Goal: Information Seeking & Learning: Learn about a topic

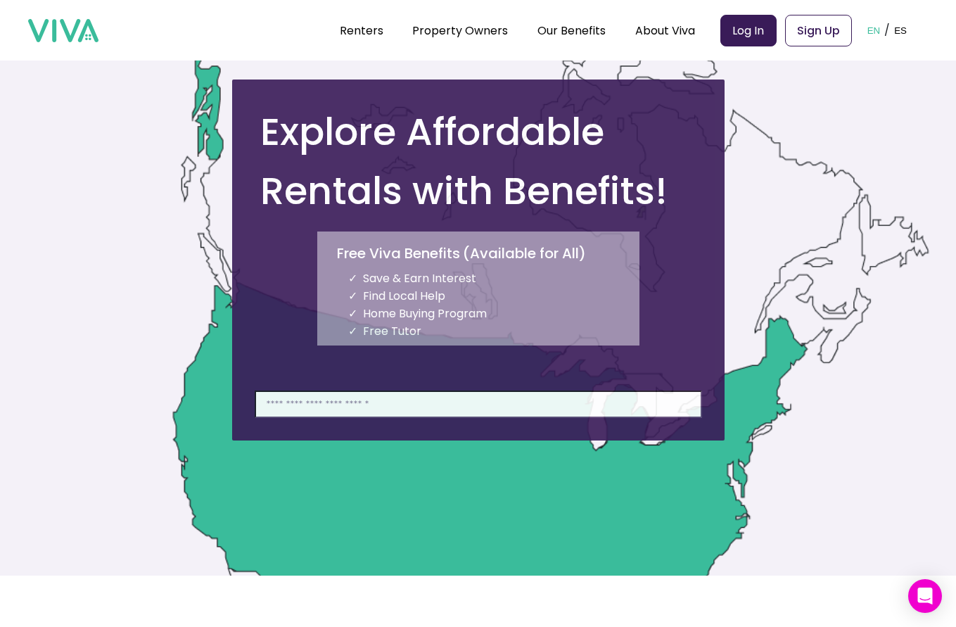
click at [372, 404] on input at bounding box center [479, 404] width 448 height 27
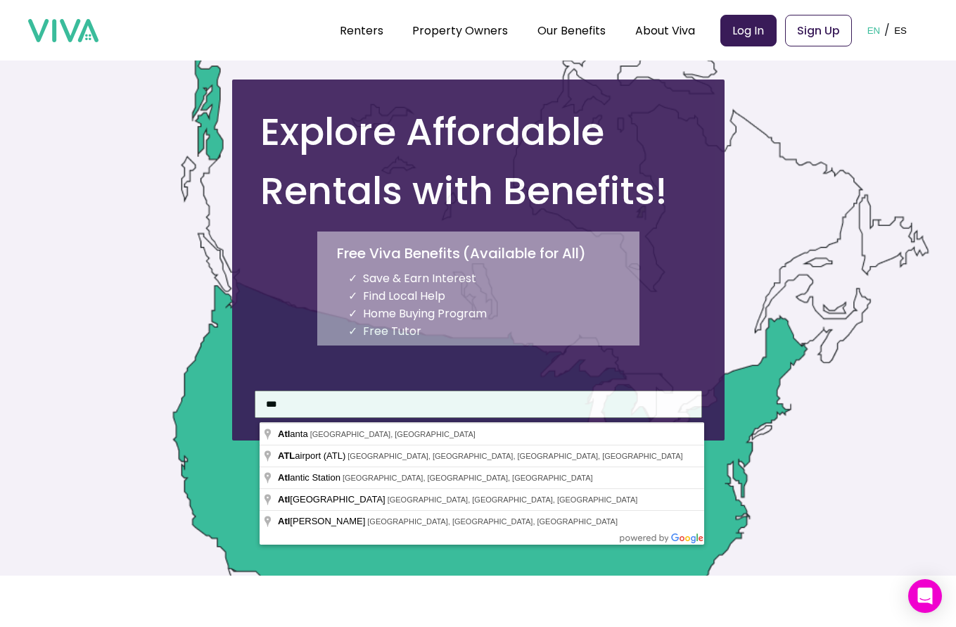
type input "**********"
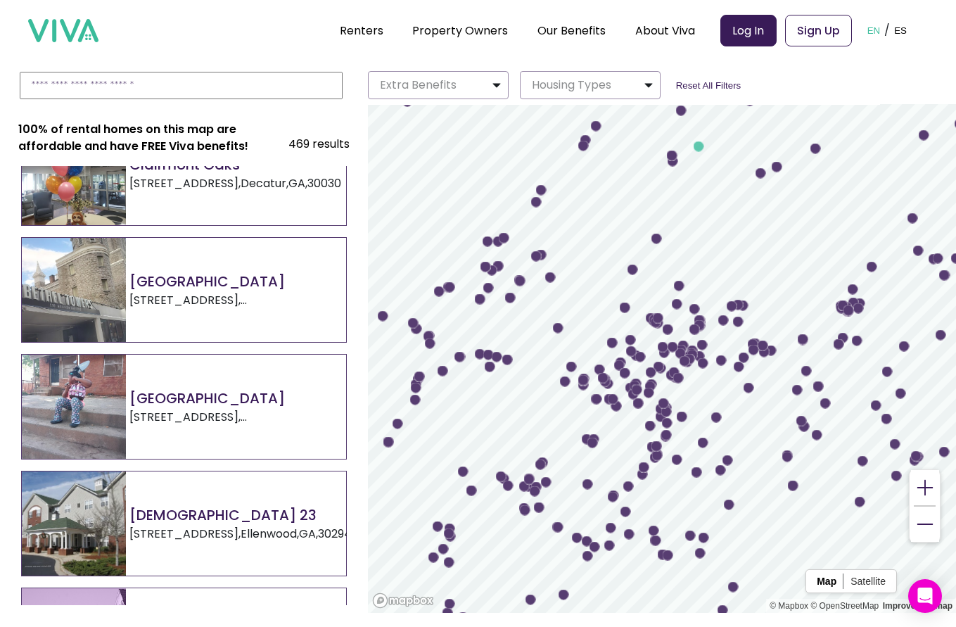
scroll to position [4028, 0]
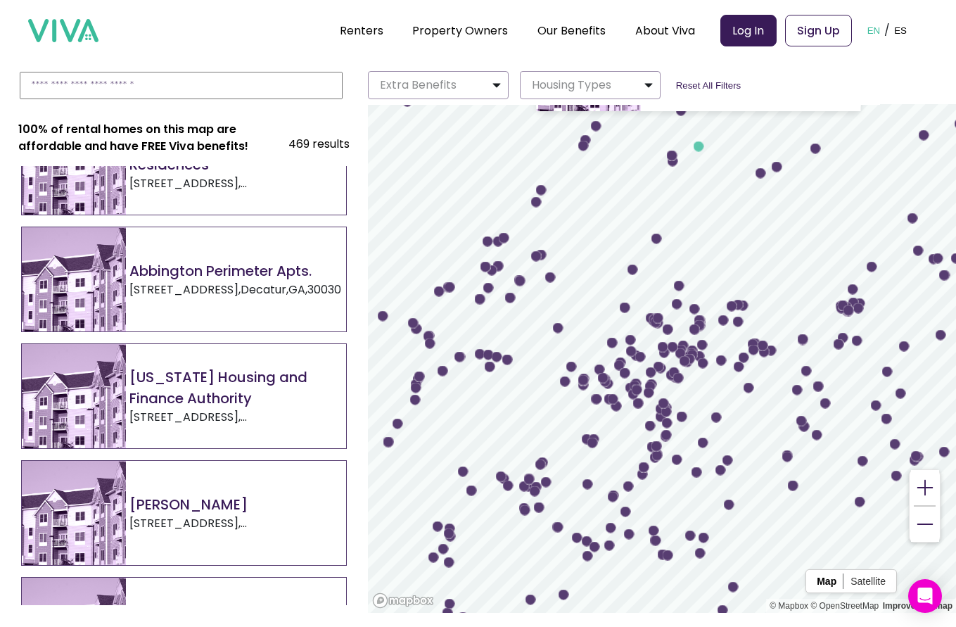
click at [703, 148] on circle "Map marker" at bounding box center [698, 146] width 11 height 11
